Goal: Task Accomplishment & Management: Use online tool/utility

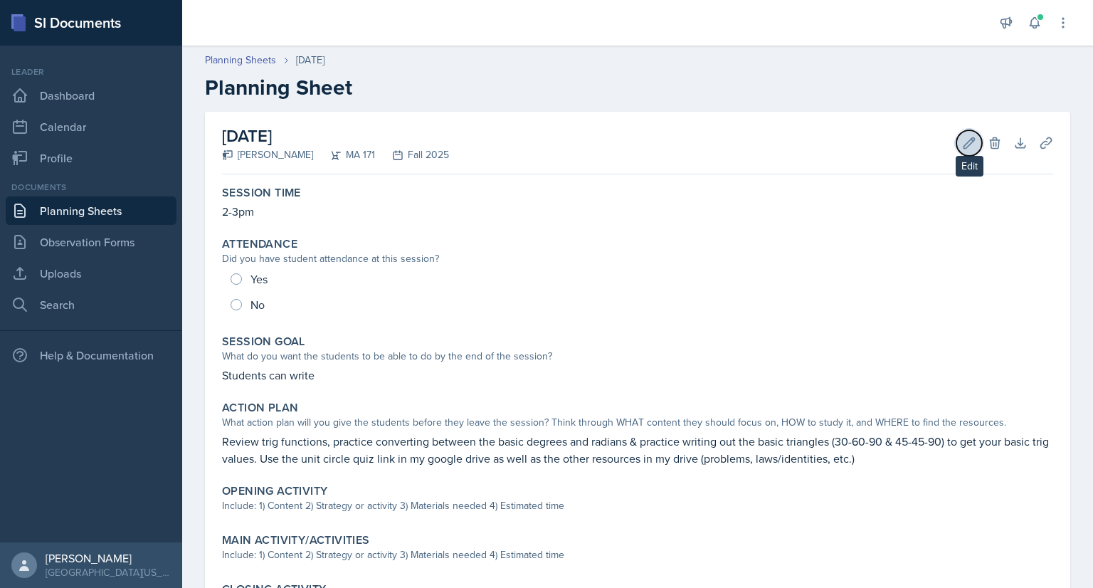
click at [965, 147] on icon at bounding box center [970, 142] width 11 height 11
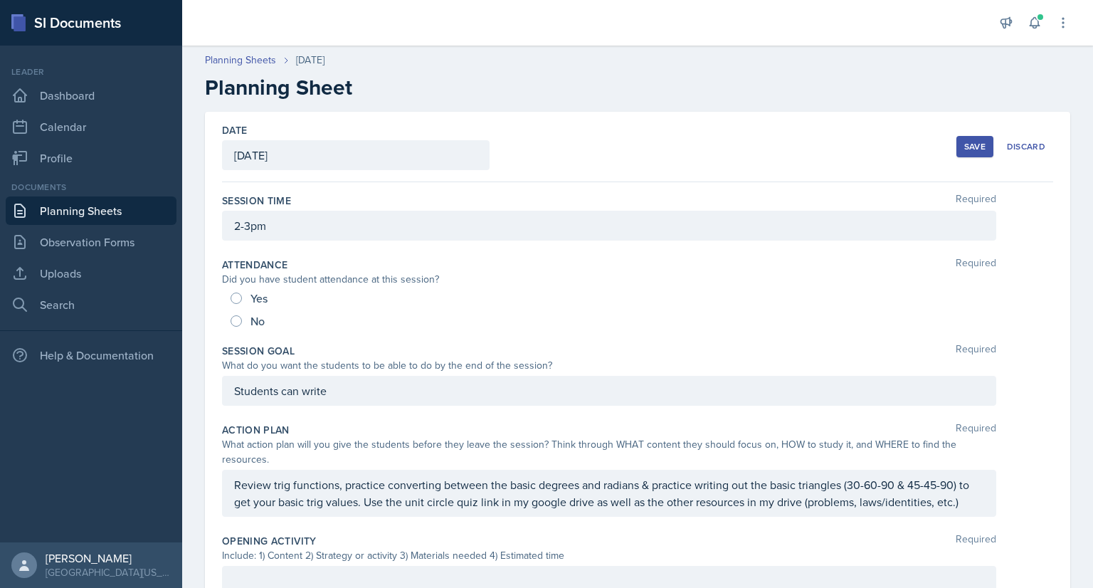
click at [357, 388] on div "Students can write" at bounding box center [609, 391] width 774 height 30
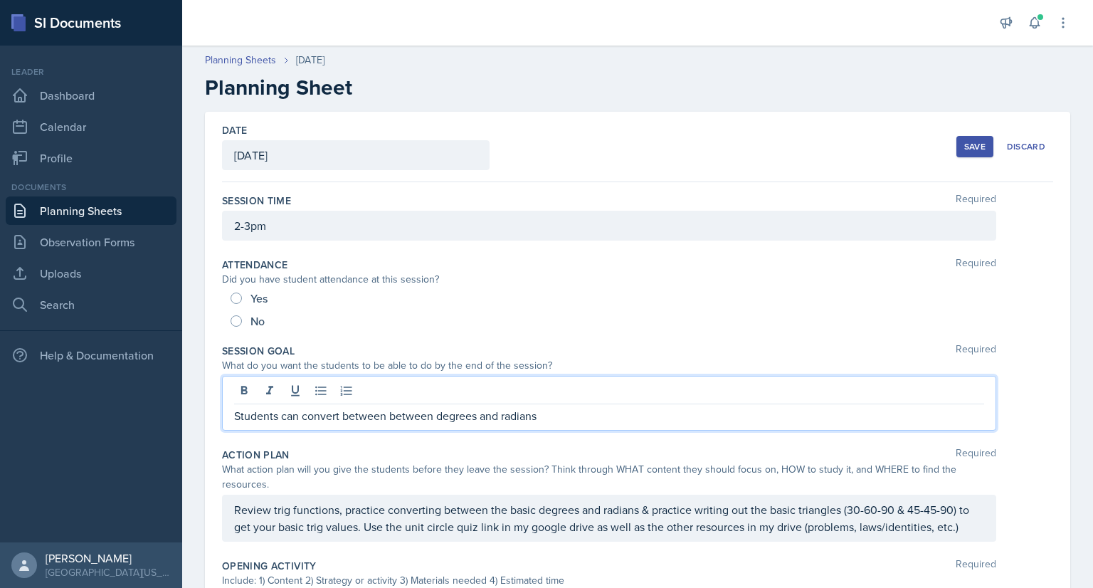
click at [345, 510] on div "Review trig functions, practice converting between the basic degrees and radian…" at bounding box center [609, 518] width 774 height 47
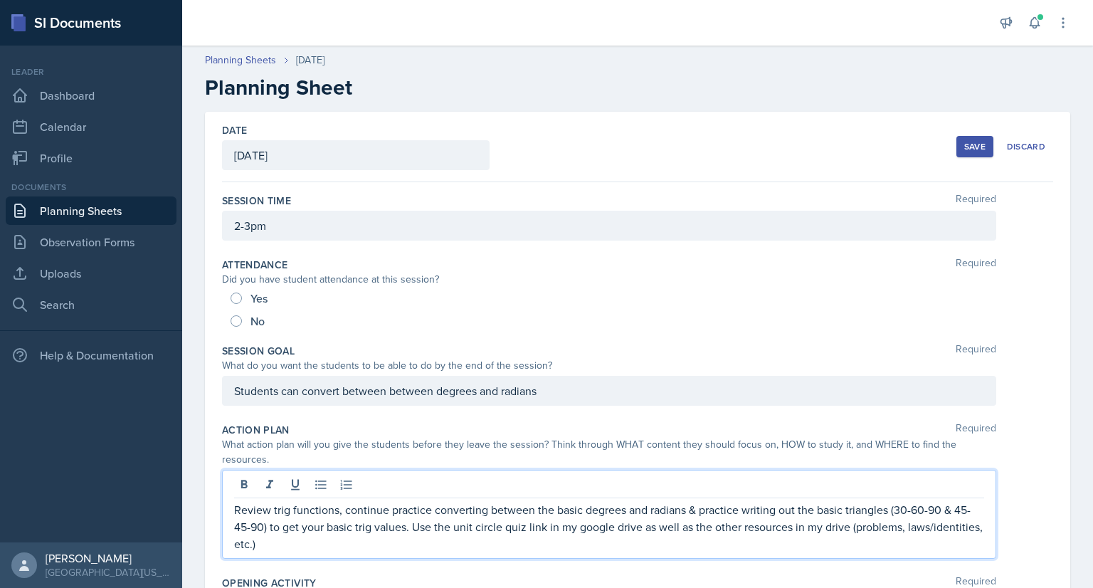
click at [427, 511] on p "Review trig functions, continue practice converting between the basic degrees a…" at bounding box center [609, 526] width 750 height 51
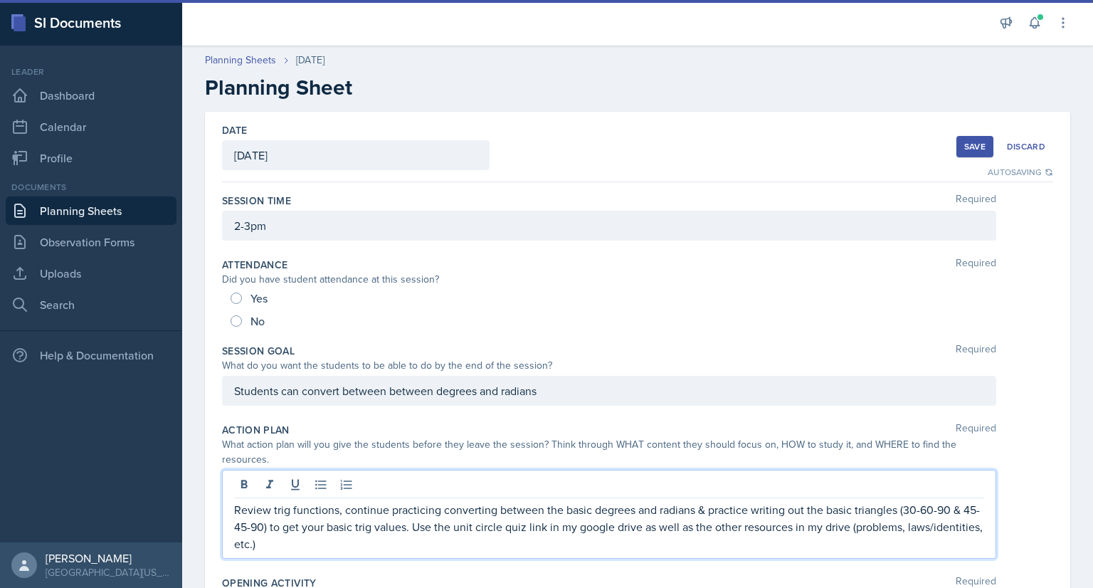
click at [762, 528] on p "Review trig functions, continue practicing converting between the basic degrees…" at bounding box center [609, 526] width 750 height 51
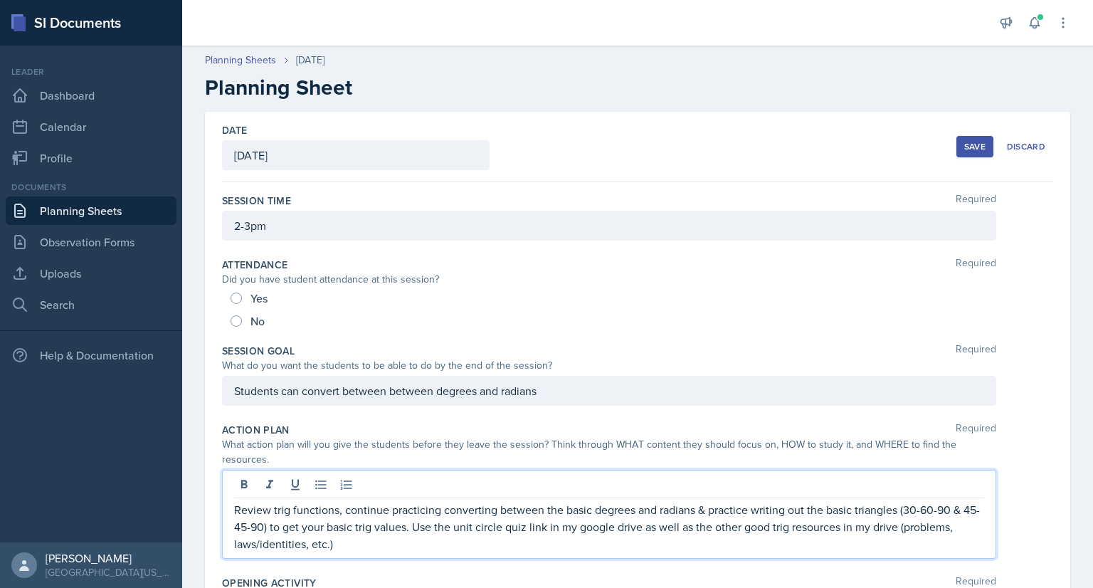
click at [540, 396] on div "Students can convert between between degrees and radians" at bounding box center [609, 391] width 774 height 30
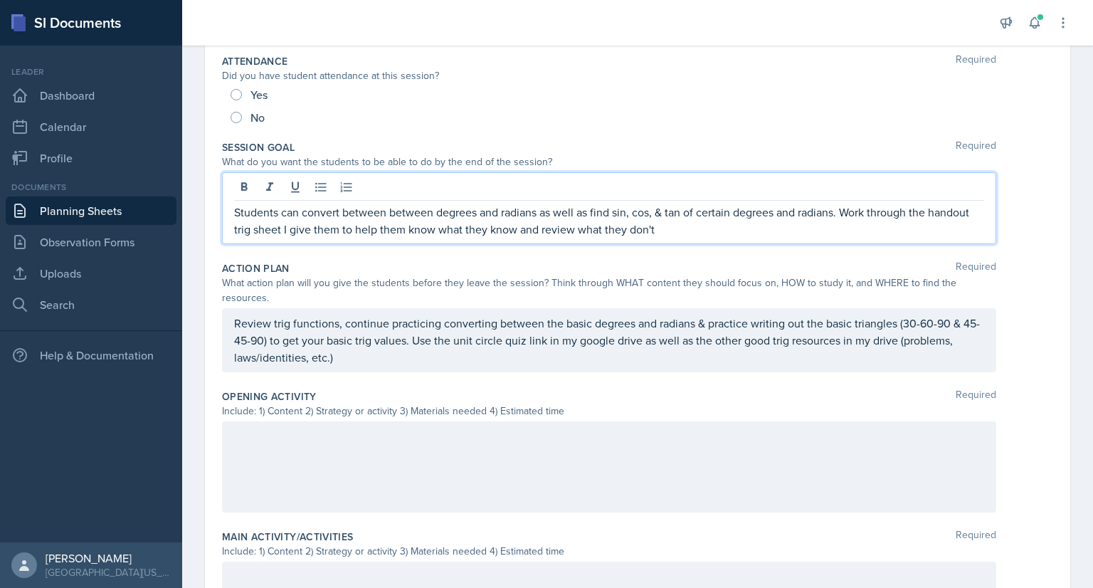
scroll to position [205, 0]
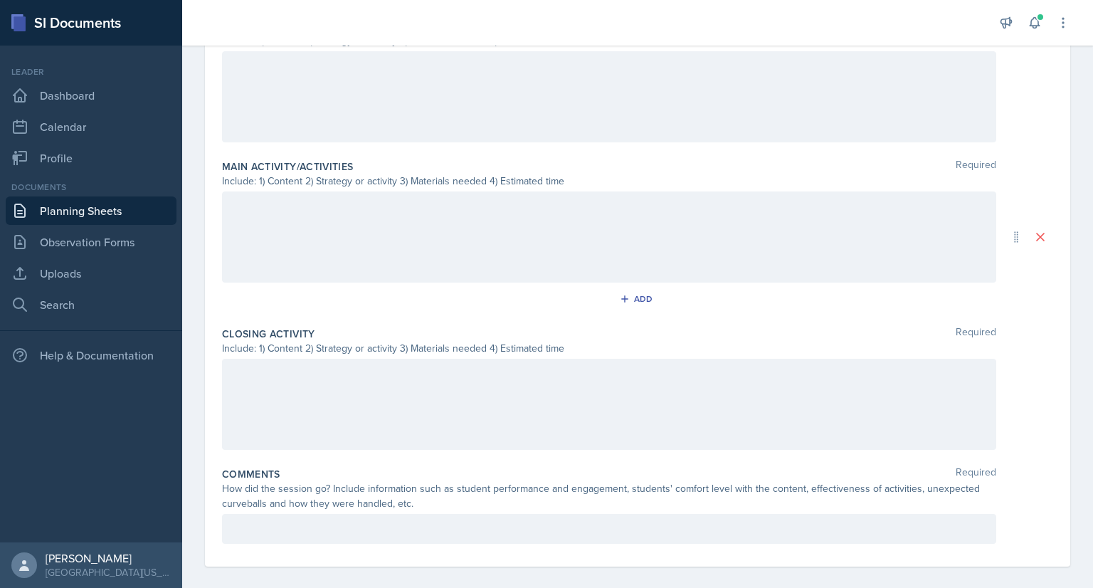
click at [359, 382] on p at bounding box center [609, 373] width 750 height 17
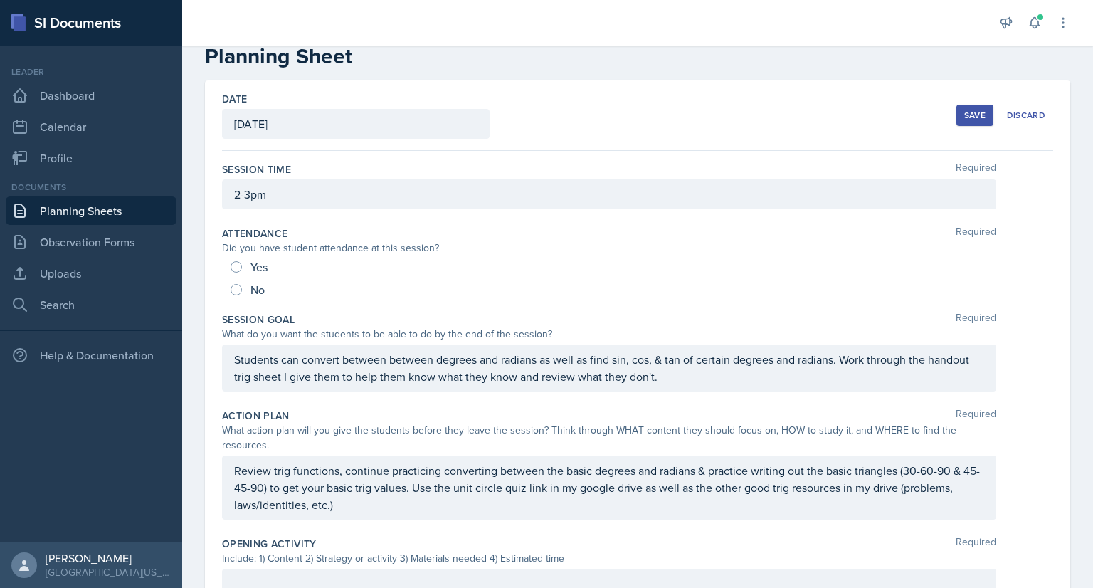
scroll to position [56, 0]
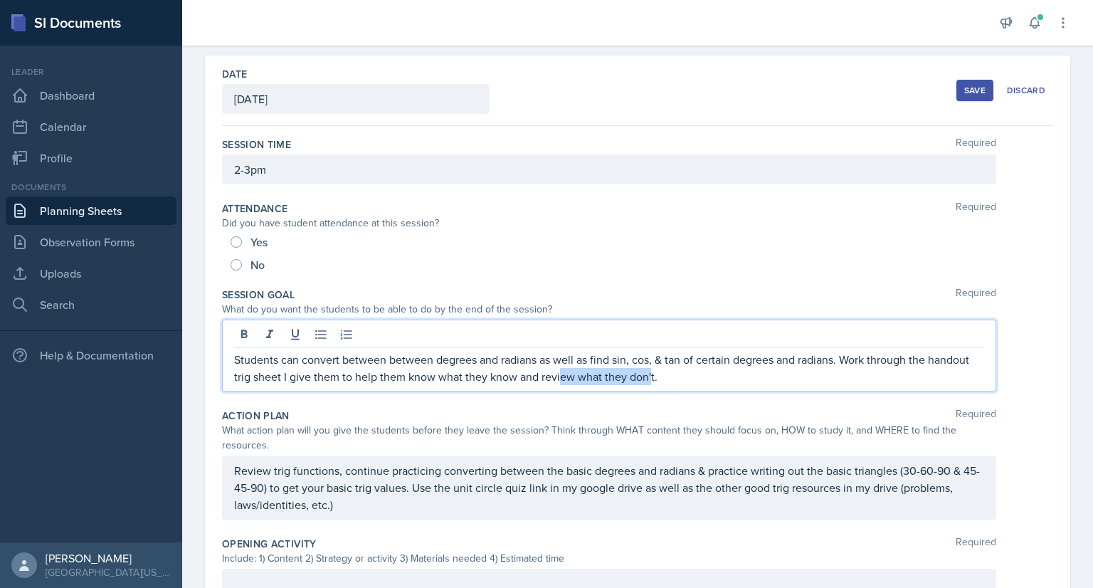
drag, startPoint x: 695, startPoint y: 377, endPoint x: 604, endPoint y: 372, distance: 91.2
click at [604, 372] on p "Students can convert between between degrees and radians as well as find sin, c…" at bounding box center [609, 368] width 750 height 34
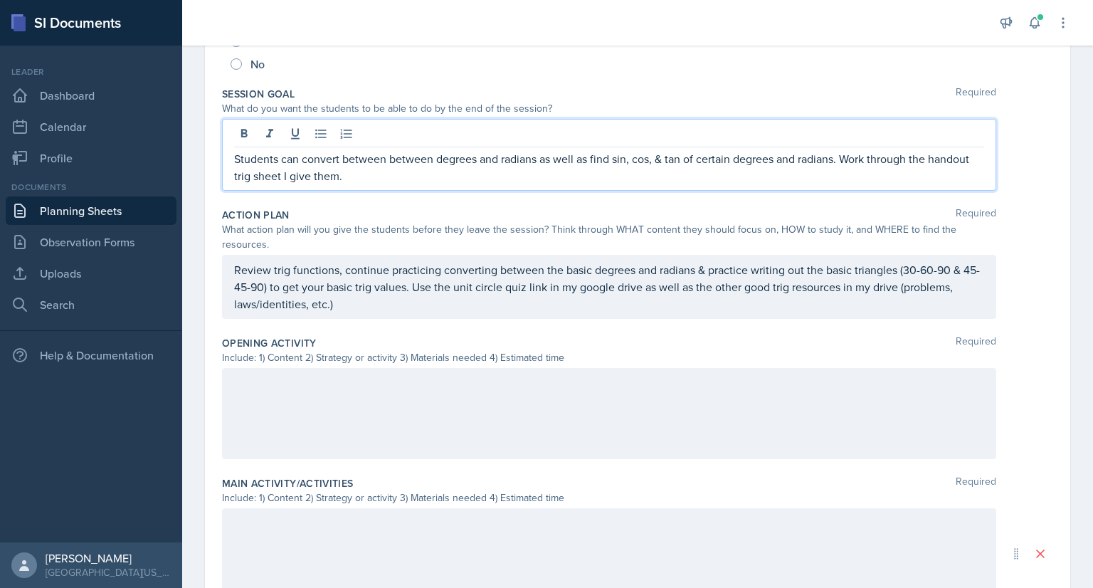
scroll to position [257, 0]
drag, startPoint x: 277, startPoint y: 179, endPoint x: 232, endPoint y: 179, distance: 44.8
click at [232, 179] on div "Students can convert between between degrees and radians as well as find sin, c…" at bounding box center [609, 155] width 774 height 72
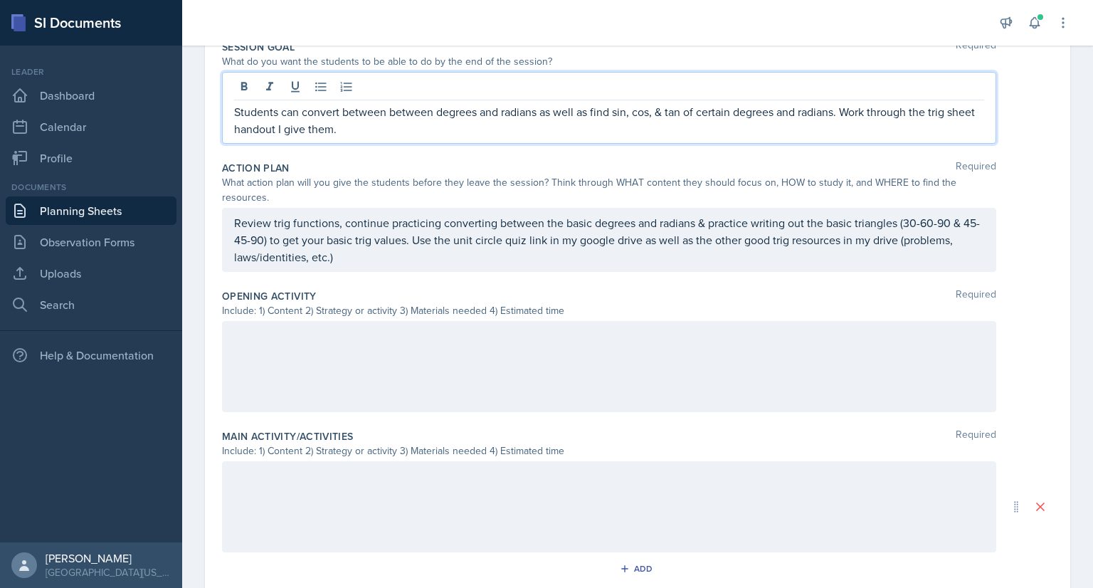
scroll to position [401, 0]
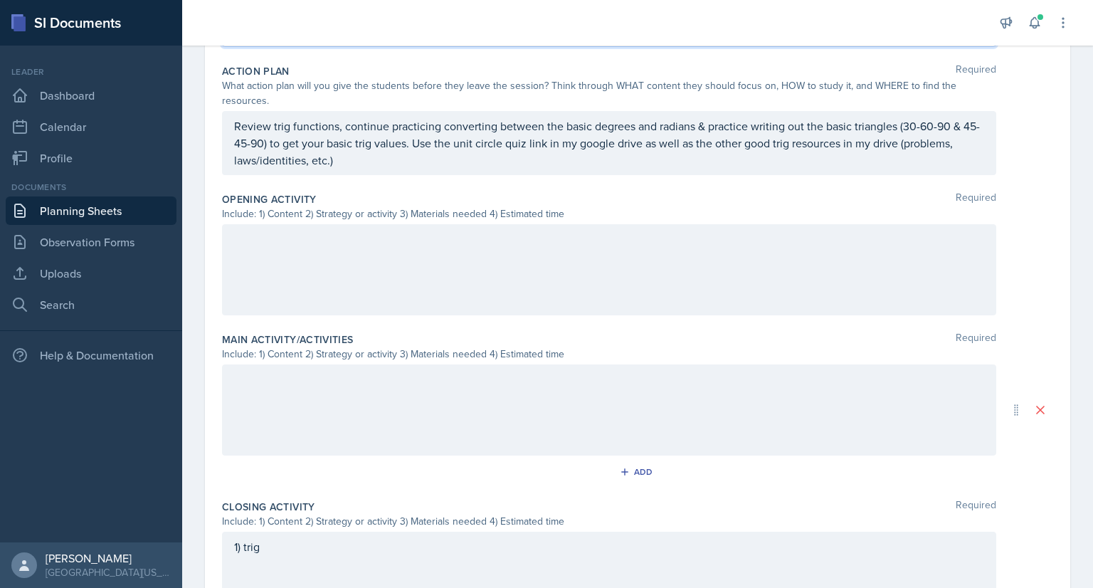
click at [381, 238] on p at bounding box center [609, 239] width 750 height 17
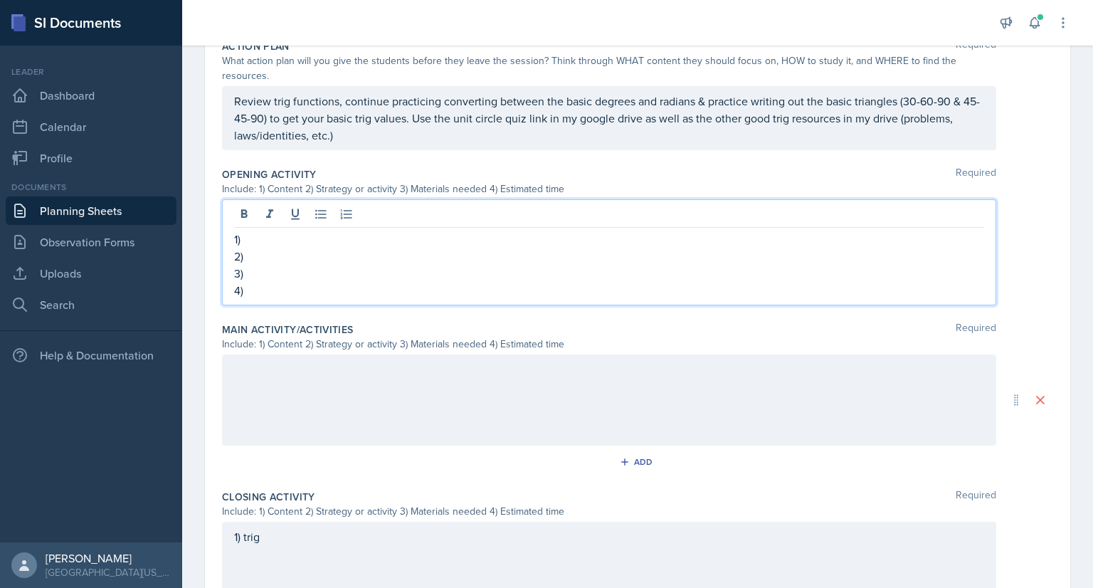
click at [275, 364] on div at bounding box center [609, 399] width 774 height 91
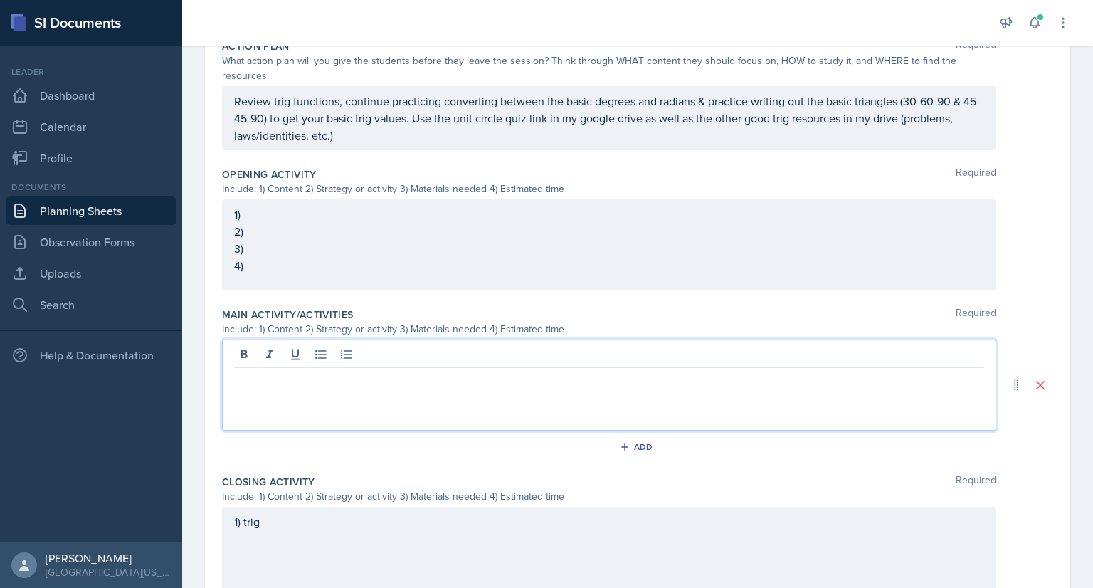
scroll to position [386, 0]
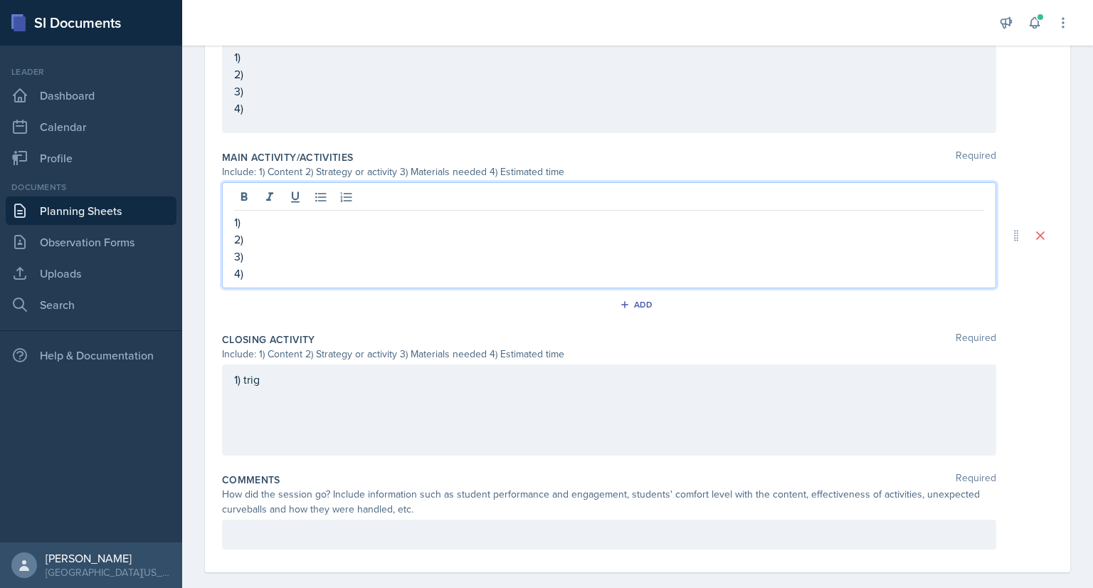
click at [256, 400] on div "1) trig" at bounding box center [609, 409] width 774 height 91
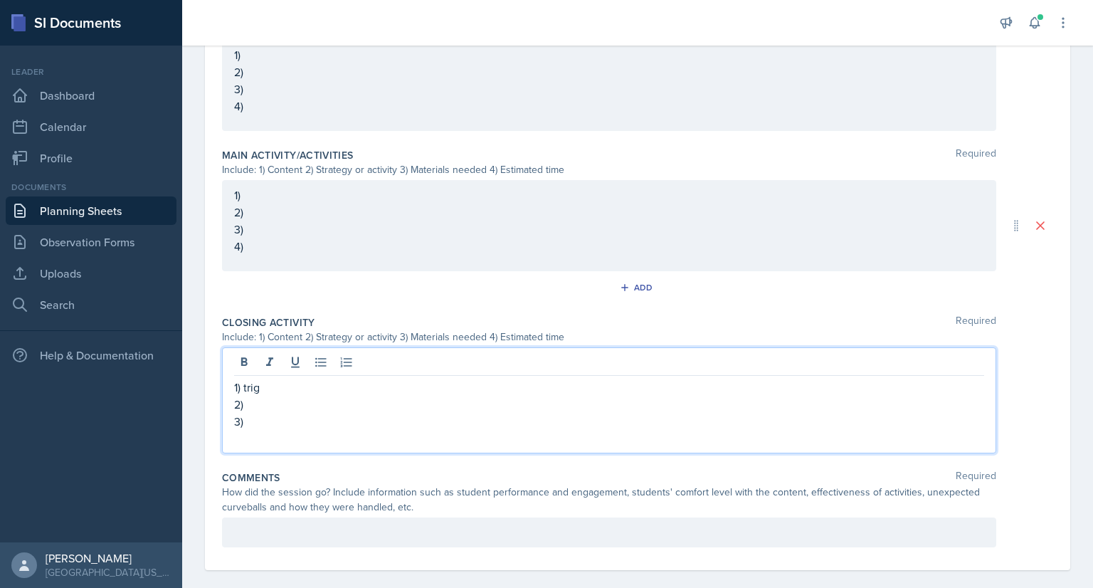
scroll to position [574, 0]
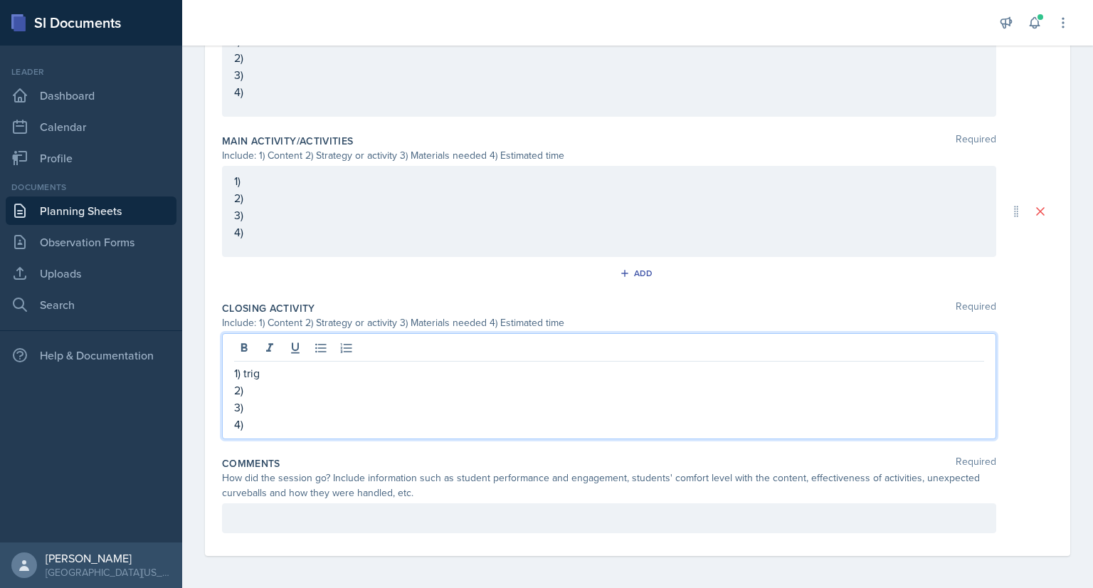
click at [261, 385] on p "2)" at bounding box center [609, 390] width 750 height 17
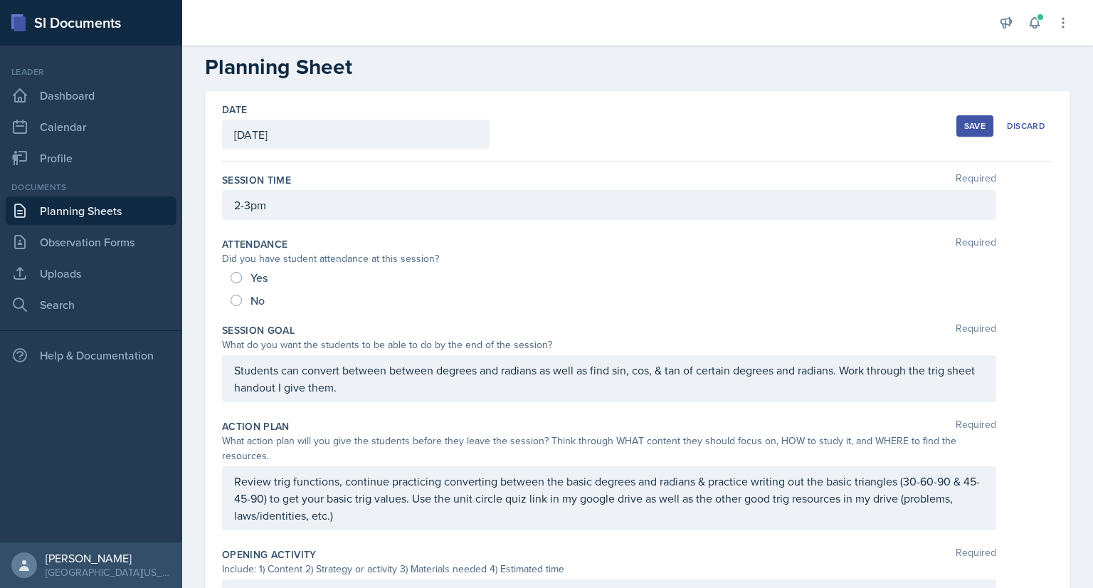
click at [398, 388] on p "Students can convert between between degrees and radians as well as find sin, c…" at bounding box center [609, 379] width 750 height 34
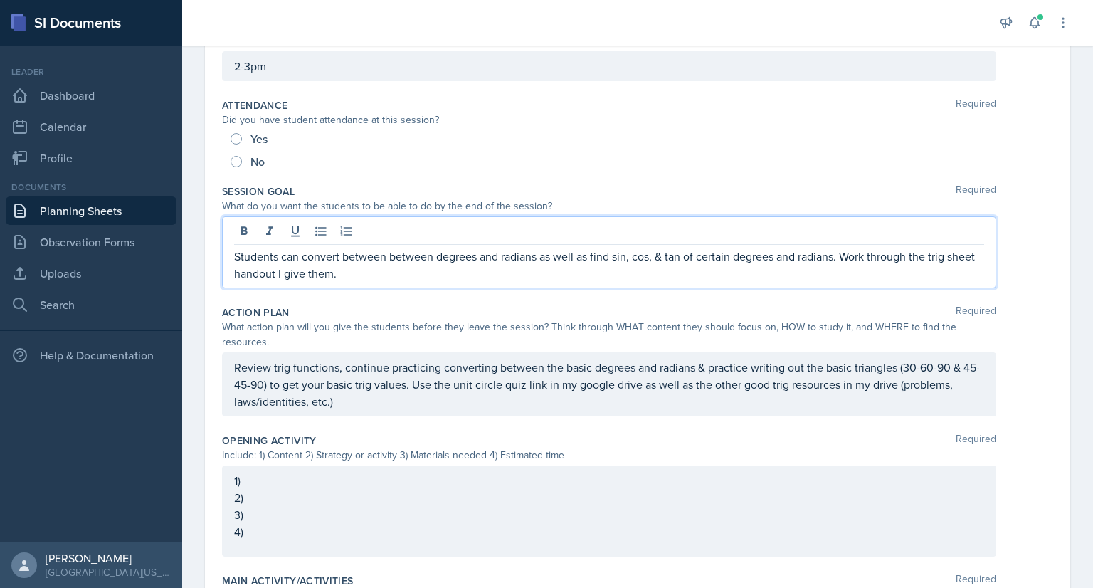
click at [369, 410] on p "Review trig functions, continue practicing converting between the basic degrees…" at bounding box center [609, 384] width 750 height 51
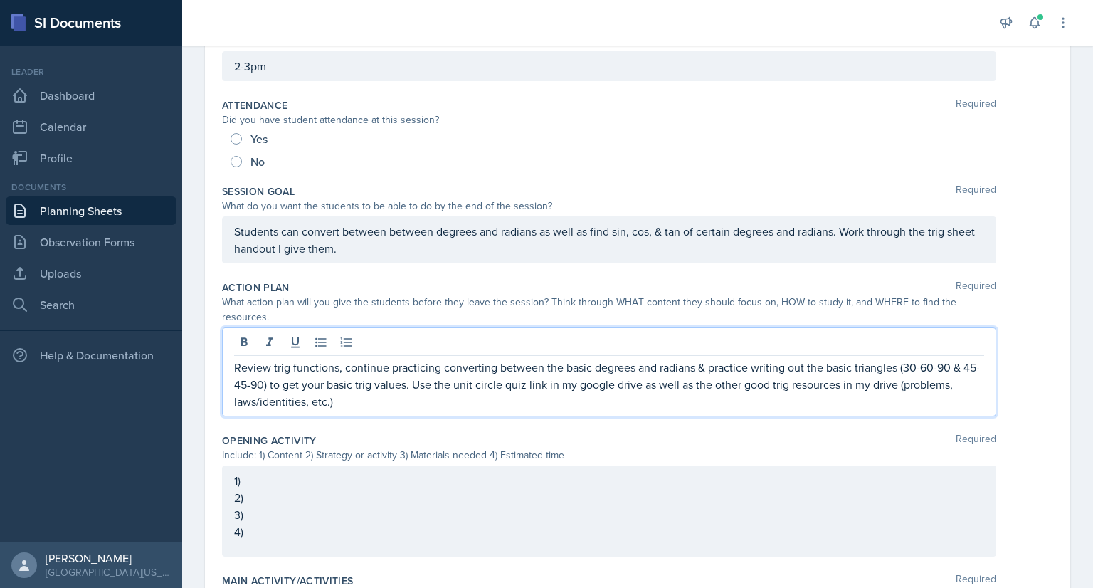
scroll to position [135, 0]
